Goal: Task Accomplishment & Management: Manage account settings

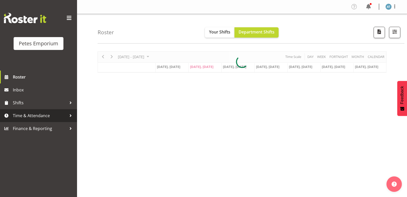
click at [34, 113] on span "Time & Attendance" at bounding box center [40, 116] width 54 height 8
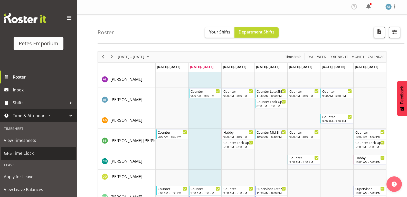
click at [53, 153] on span "GPS Time Clock" at bounding box center [38, 153] width 69 height 8
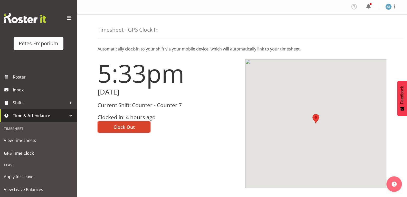
click at [117, 127] on span "Clock Out" at bounding box center [124, 126] width 21 height 7
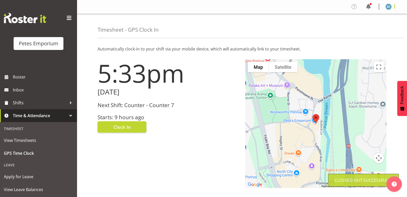
click at [396, 8] on span at bounding box center [395, 6] width 6 height 6
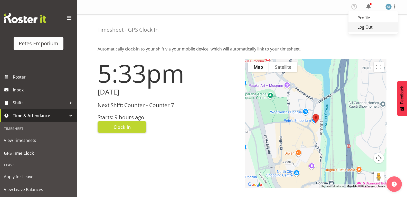
click at [365, 26] on link "Log Out" at bounding box center [373, 26] width 49 height 9
